Goal: Information Seeking & Learning: Compare options

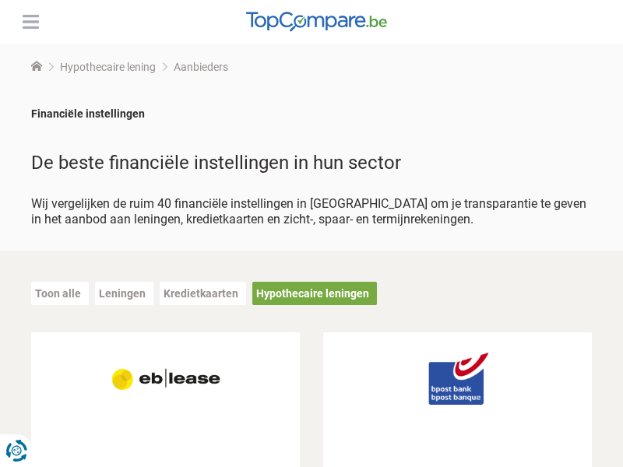
scroll to position [1928, 0]
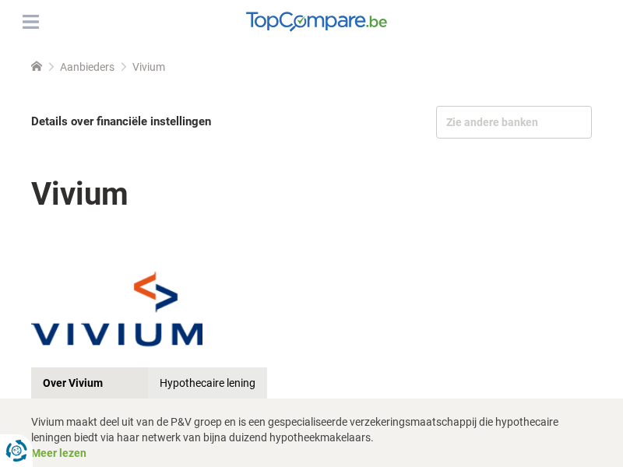
scroll to position [628, 0]
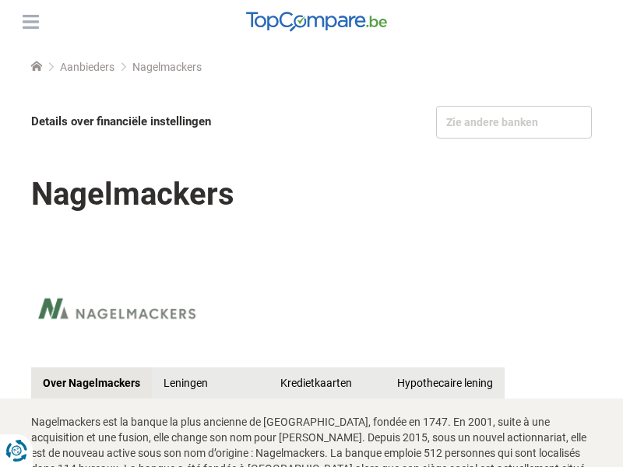
scroll to position [2056, 0]
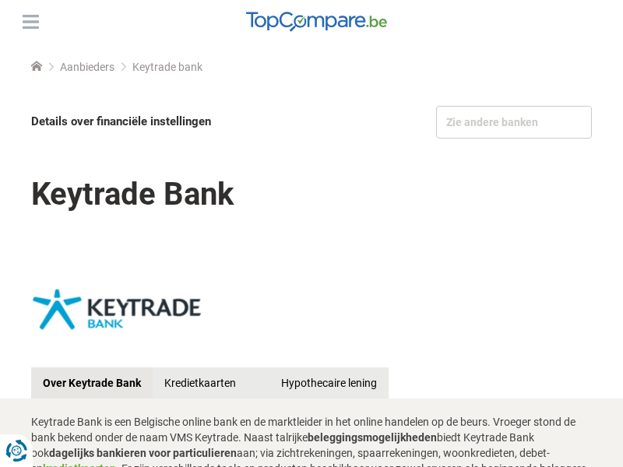
scroll to position [753, 0]
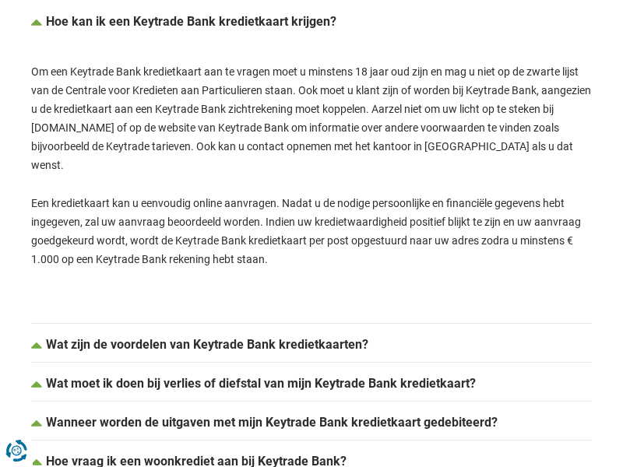
scroll to position [1849, 0]
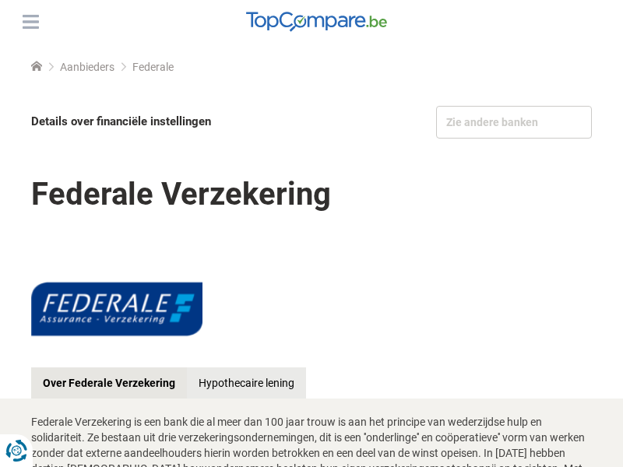
scroll to position [1674, 0]
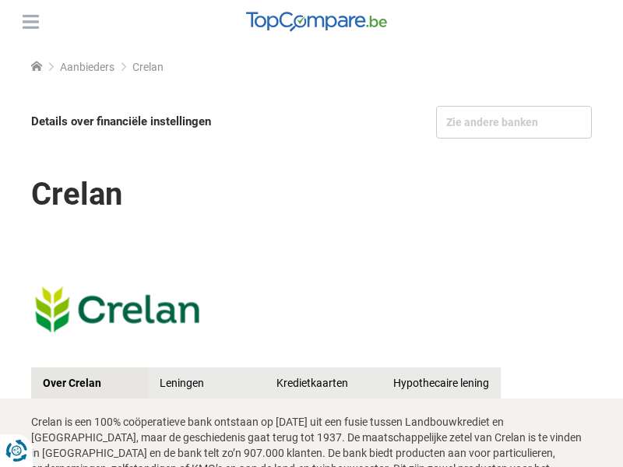
scroll to position [1893, 0]
